Goal: Task Accomplishment & Management: Use online tool/utility

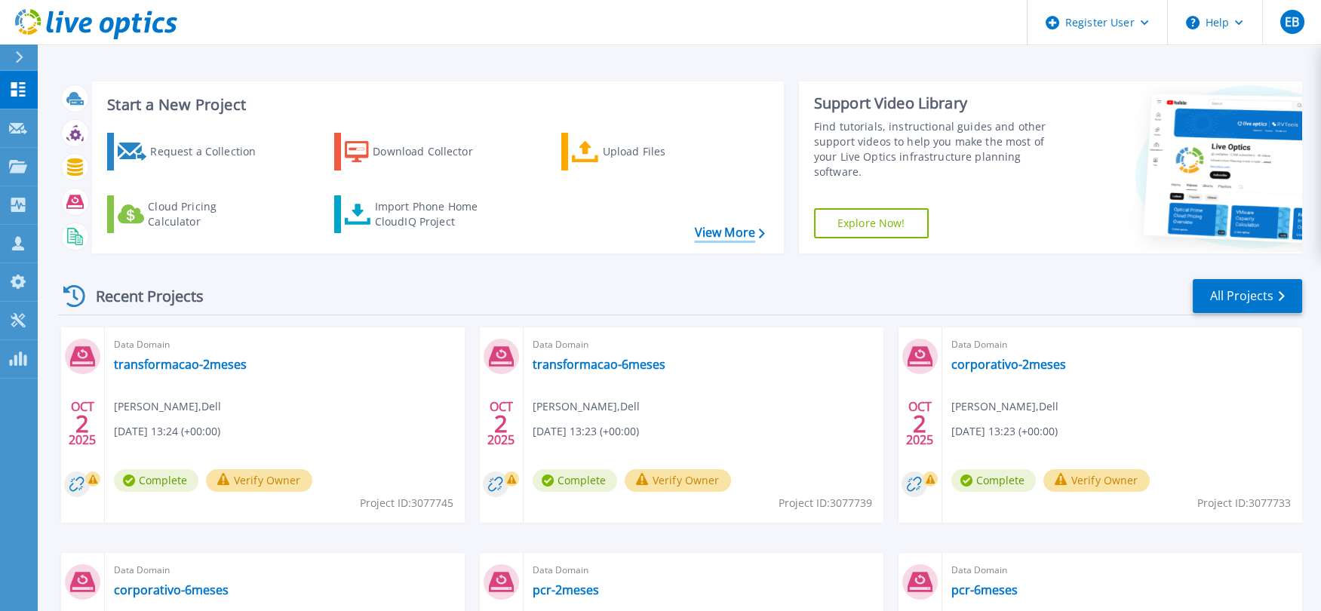
click at [713, 233] on link "View More" at bounding box center [730, 233] width 70 height 14
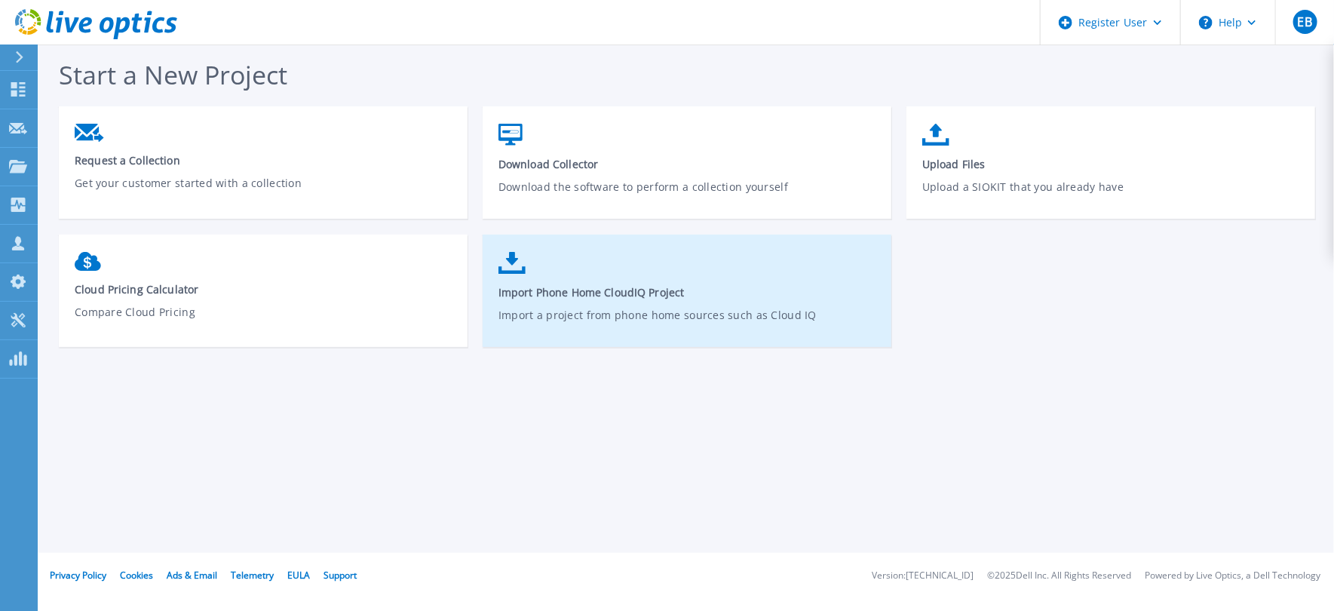
click at [642, 282] on link "Import Phone Home CloudIQ Project Import a project from phone home sources such…" at bounding box center [687, 298] width 409 height 108
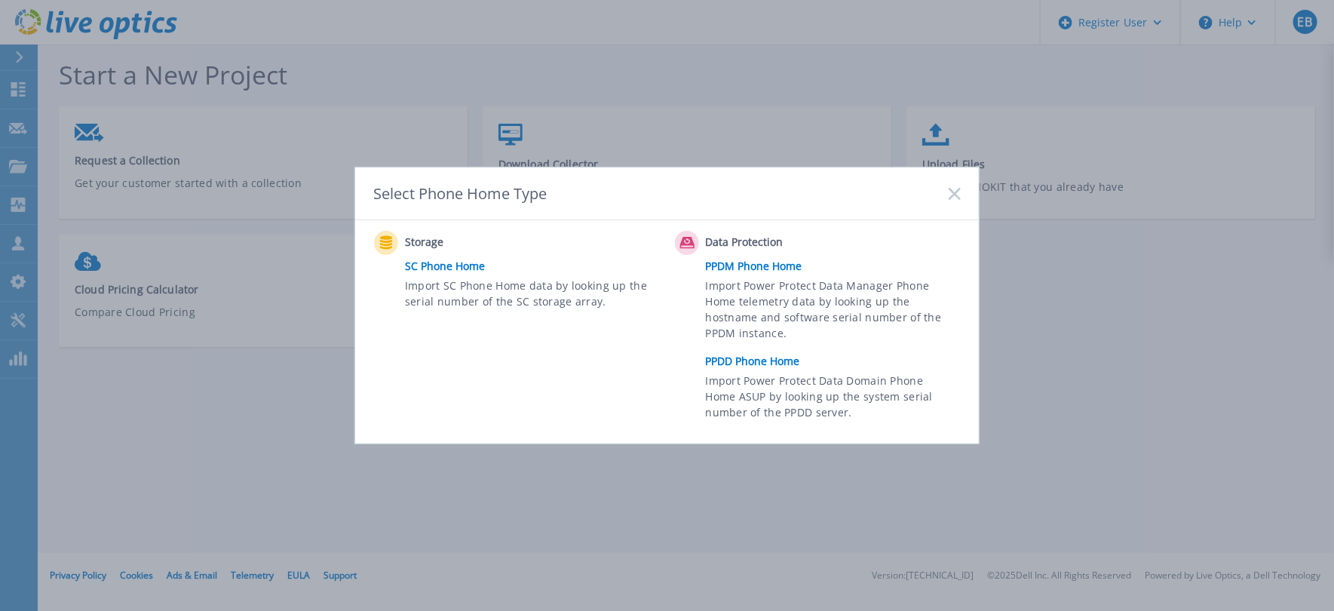
click at [787, 359] on link "PPDD Phone Home" at bounding box center [837, 361] width 262 height 23
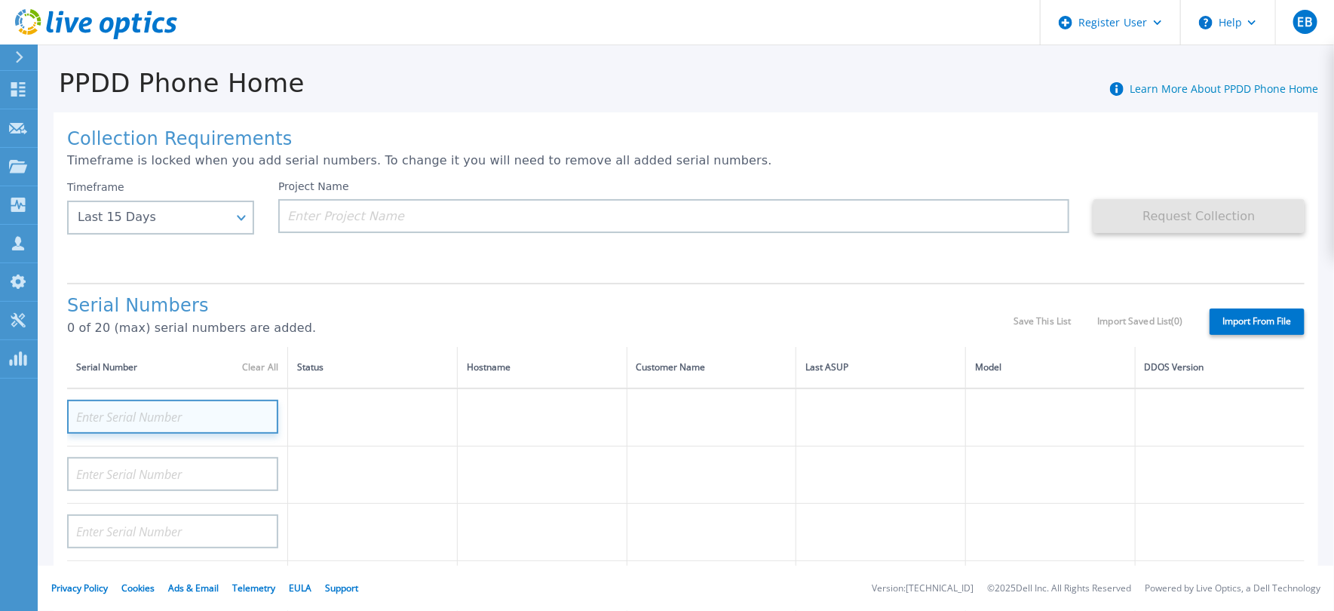
click at [95, 420] on input at bounding box center [172, 417] width 211 height 34
paste input "AUDVKH16LGD1RW"
drag, startPoint x: 94, startPoint y: 414, endPoint x: 1202, endPoint y: 347, distance: 1110.7
click at [514, 394] on tr "AUDVKH16LGD1RW" at bounding box center [686, 417] width 1238 height 58
type input "AUDVKH16LGD1RW"
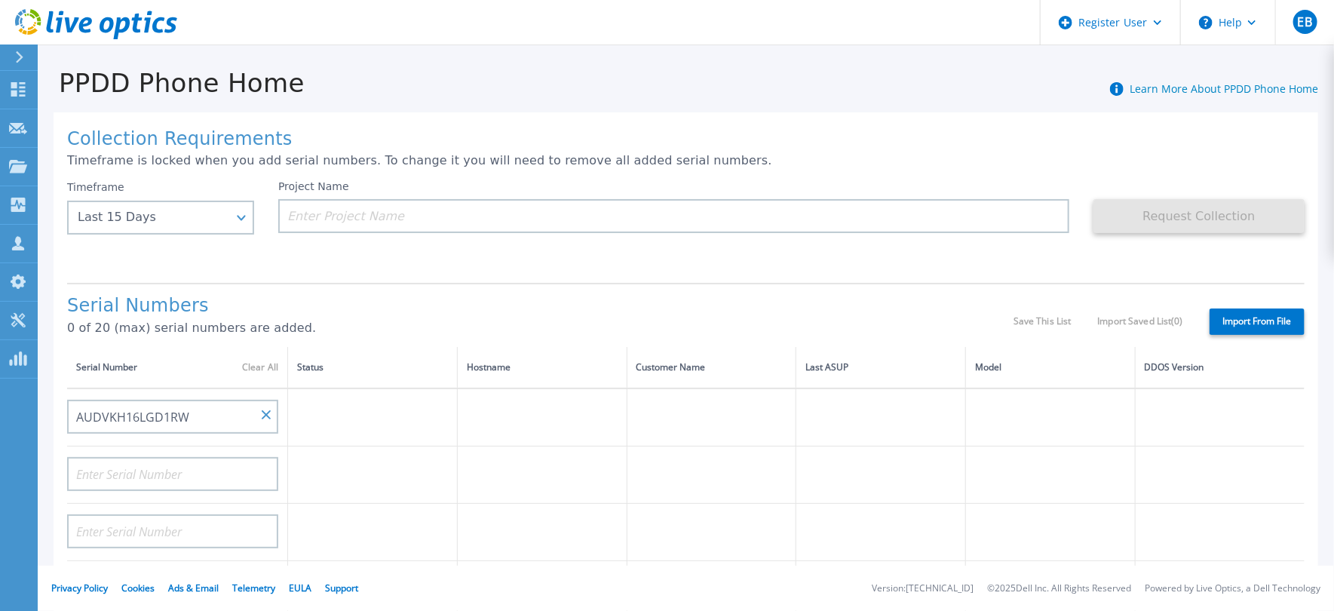
click at [1241, 325] on label "Import From File" at bounding box center [1257, 321] width 95 height 26
